Goal: Complete application form

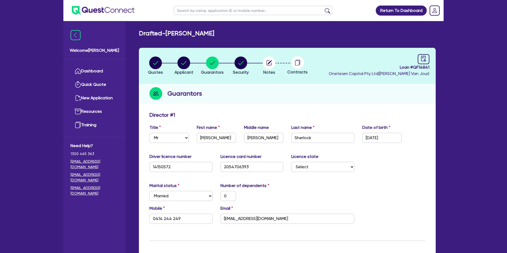
select select "MR"
select select "NSW"
select select "MARRIED"
select select "MR"
select select "[GEOGRAPHIC_DATA]"
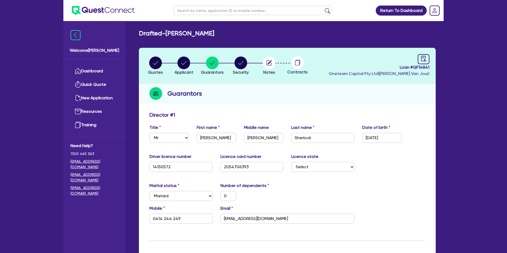
select select "MARRIED"
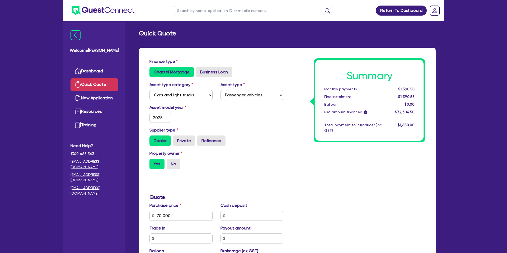
select select "CARS_AND_LIGHT_TRUCKS"
select select "PASSENGER_VEHICLES"
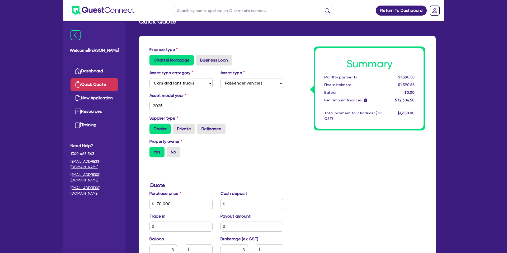
scroll to position [22, 0]
